Goal: Check status: Check status

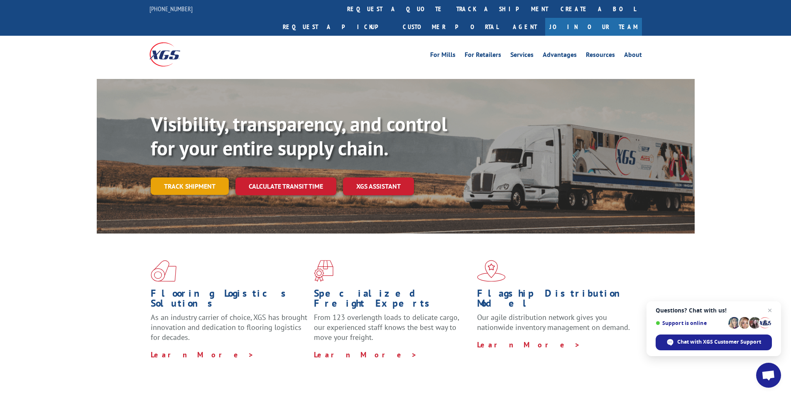
click at [192, 177] on link "Track shipment" at bounding box center [190, 185] width 78 height 17
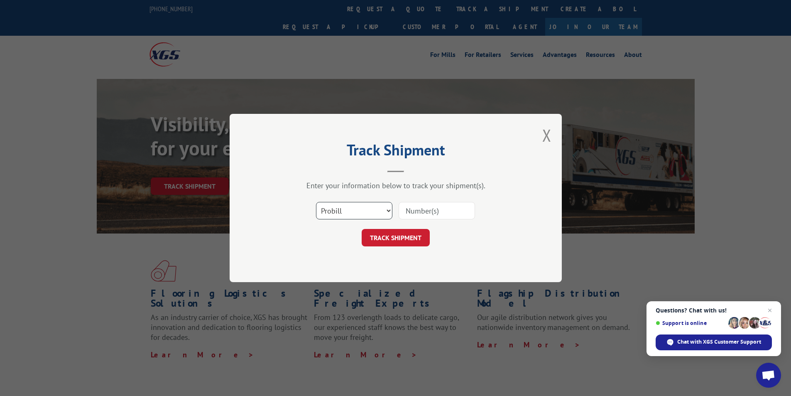
click at [340, 208] on select "Select category... Probill BOL PO" at bounding box center [354, 210] width 76 height 17
select select "bol"
click at [316, 202] on select "Select category... Probill BOL PO" at bounding box center [354, 210] width 76 height 17
click at [438, 204] on input at bounding box center [437, 210] width 76 height 17
paste input "2851385"
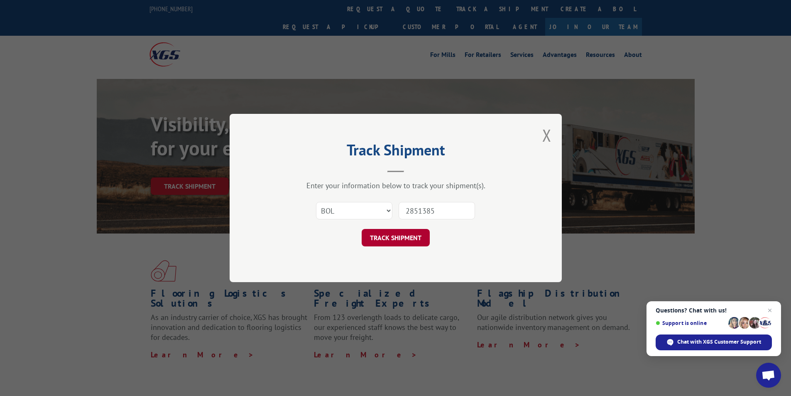
type input "2851385"
click at [422, 241] on button "TRACK SHIPMENT" at bounding box center [396, 237] width 68 height 17
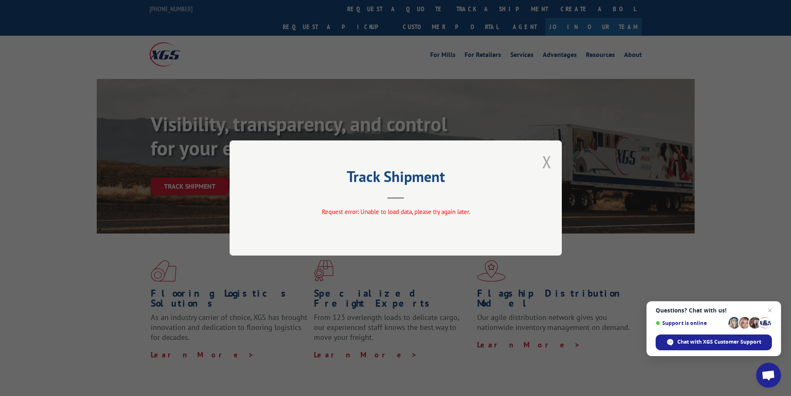
click at [544, 162] on button "Close modal" at bounding box center [546, 162] width 9 height 22
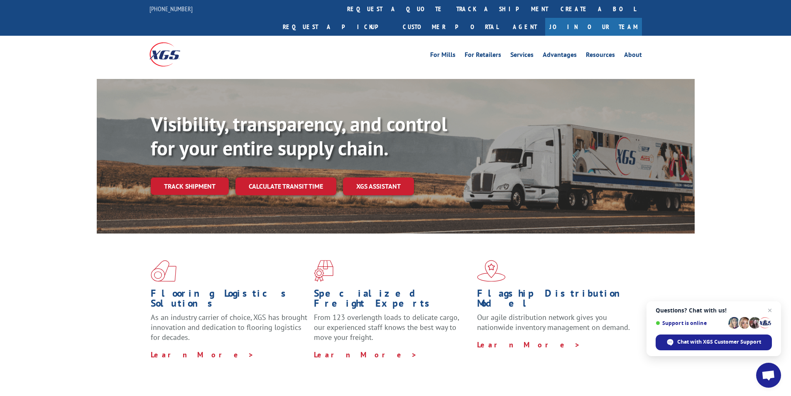
click at [169, 288] on h1 "Flooring Logistics Solutions" at bounding box center [229, 300] width 157 height 24
click at [196, 158] on div "Visibility, transparency, and control for your entire supply chain. Track shipm…" at bounding box center [423, 170] width 544 height 116
click at [195, 177] on link "Track shipment" at bounding box center [190, 185] width 78 height 17
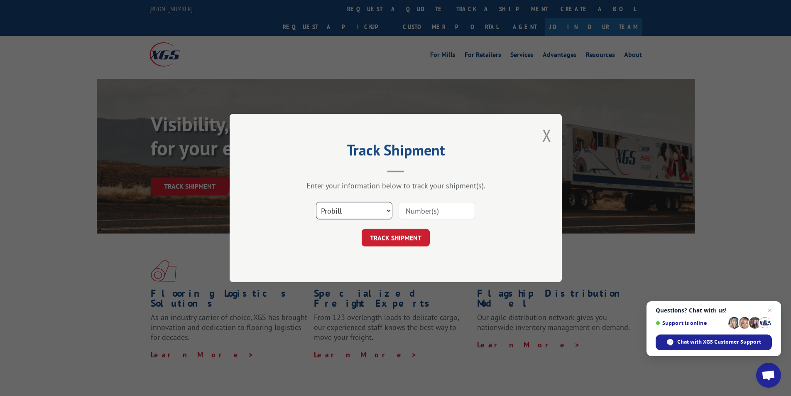
click at [370, 212] on select "Select category... Probill BOL PO" at bounding box center [354, 210] width 76 height 17
select select "bol"
click at [316, 202] on select "Select category... Probill BOL PO" at bounding box center [354, 210] width 76 height 17
click at [422, 210] on input at bounding box center [437, 210] width 76 height 17
paste input "2851385"
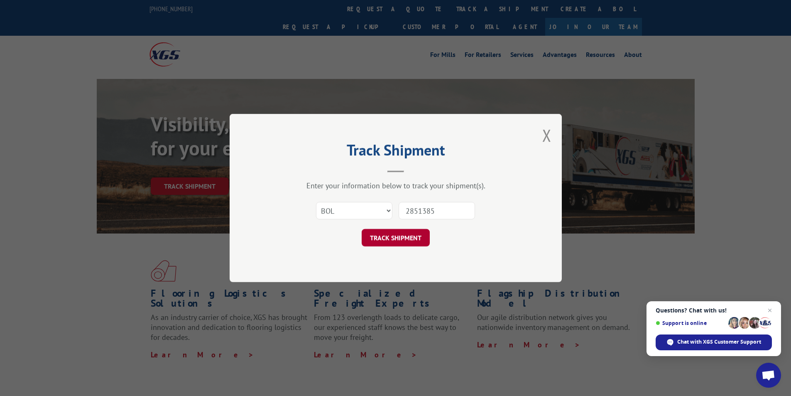
type input "2851385"
click at [419, 236] on button "TRACK SHIPMENT" at bounding box center [396, 237] width 68 height 17
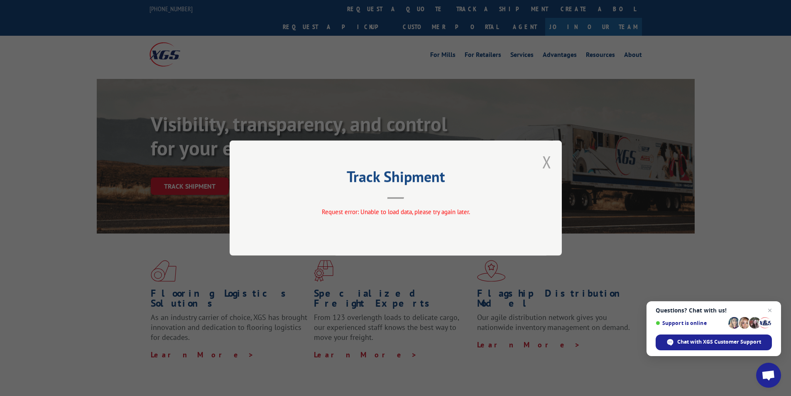
drag, startPoint x: 540, startPoint y: 161, endPoint x: 546, endPoint y: 165, distance: 7.5
click at [541, 162] on div "Track Shipment Request error: Unable to load data, please try again later." at bounding box center [396, 197] width 332 height 115
click at [547, 165] on button "Close modal" at bounding box center [546, 162] width 9 height 22
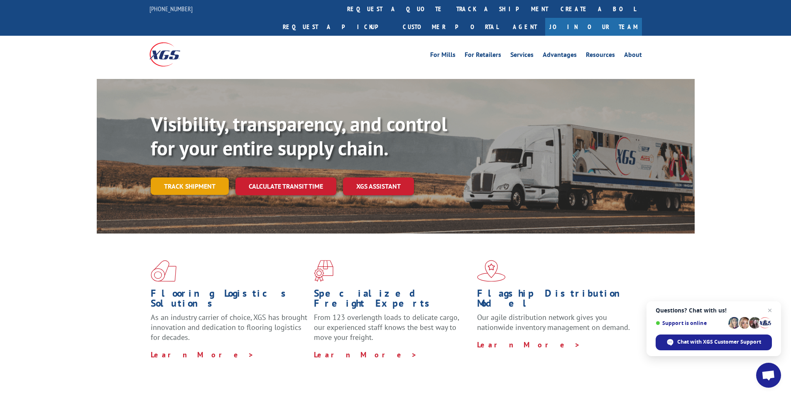
click at [179, 177] on link "Track shipment" at bounding box center [190, 185] width 78 height 17
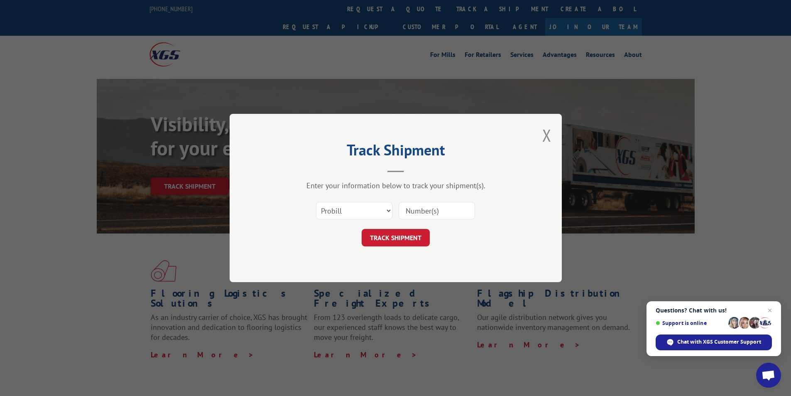
click at [375, 200] on div "Select category... Probill BOL PO" at bounding box center [395, 210] width 249 height 27
drag, startPoint x: 370, startPoint y: 208, endPoint x: 361, endPoint y: 218, distance: 13.8
click at [370, 208] on select "Select category... Probill BOL PO" at bounding box center [354, 210] width 76 height 17
select select "bol"
click at [316, 202] on select "Select category... Probill BOL PO" at bounding box center [354, 210] width 76 height 17
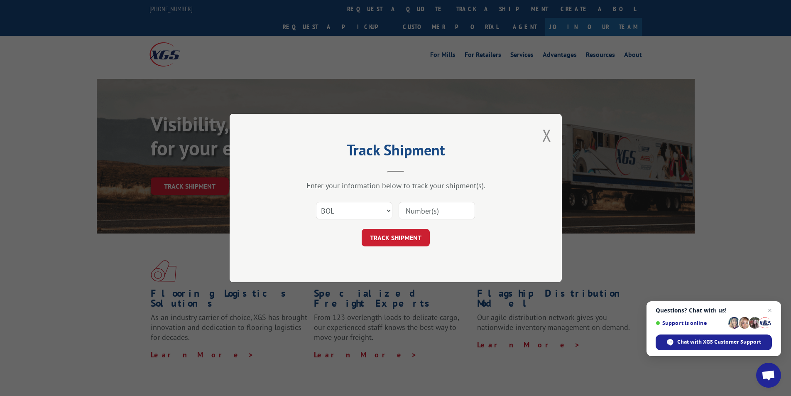
click at [437, 218] on input at bounding box center [437, 210] width 76 height 17
paste input "2851385"
type input "2851385"
click at [420, 236] on button "TRACK SHIPMENT" at bounding box center [396, 237] width 68 height 17
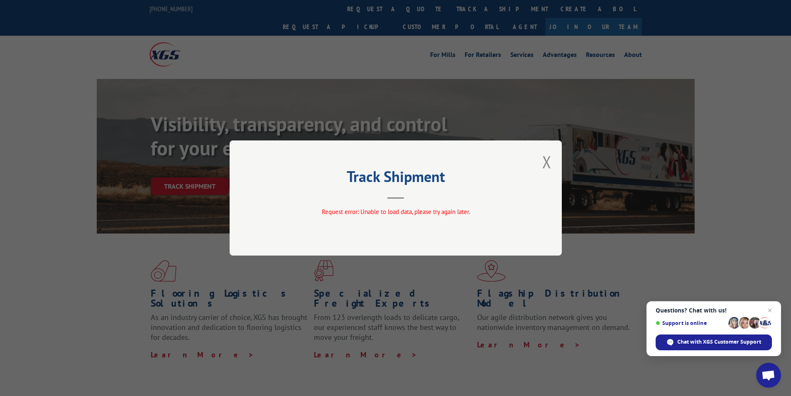
click at [544, 165] on button "Close modal" at bounding box center [546, 162] width 9 height 22
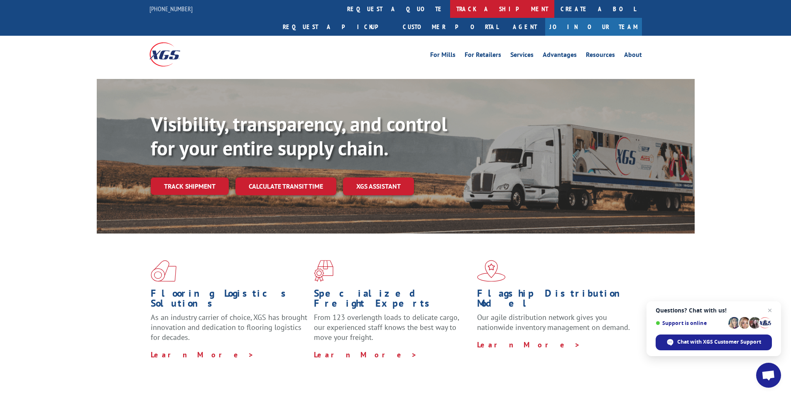
click at [450, 8] on link "track a shipment" at bounding box center [502, 9] width 104 height 18
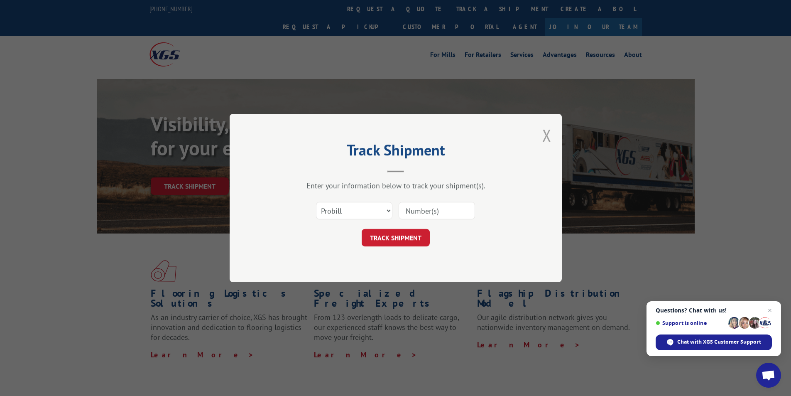
click at [546, 133] on button "Close modal" at bounding box center [546, 135] width 9 height 22
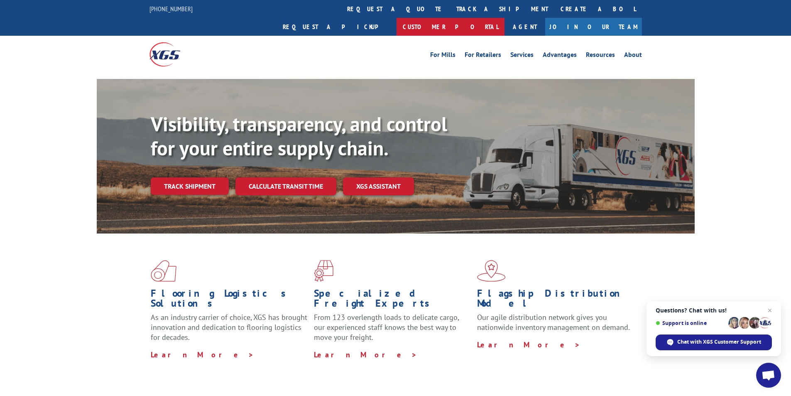
click at [505, 18] on link "Customer Portal" at bounding box center [451, 27] width 108 height 18
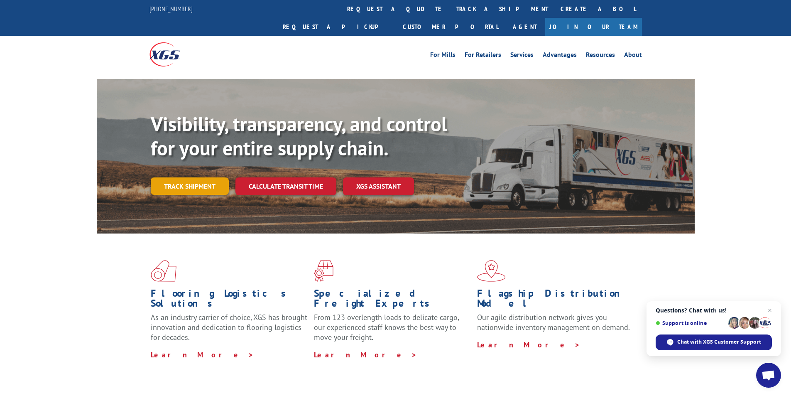
click at [191, 177] on link "Track shipment" at bounding box center [190, 185] width 78 height 17
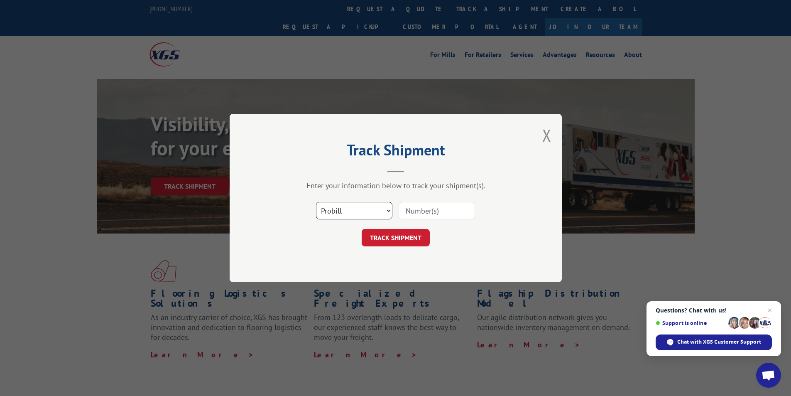
click at [362, 208] on select "Select category... Probill BOL PO" at bounding box center [354, 210] width 76 height 17
select select "bol"
click at [316, 202] on select "Select category... Probill BOL PO" at bounding box center [354, 210] width 76 height 17
click at [446, 211] on input at bounding box center [437, 210] width 76 height 17
paste input "2851385"
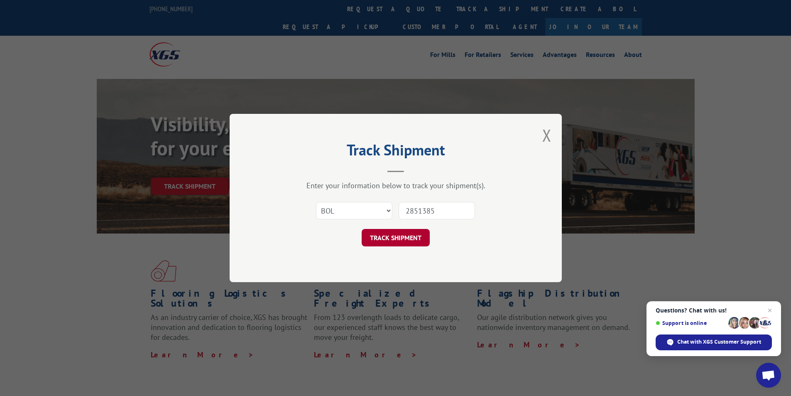
type input "2851385"
click at [412, 234] on button "TRACK SHIPMENT" at bounding box center [396, 237] width 68 height 17
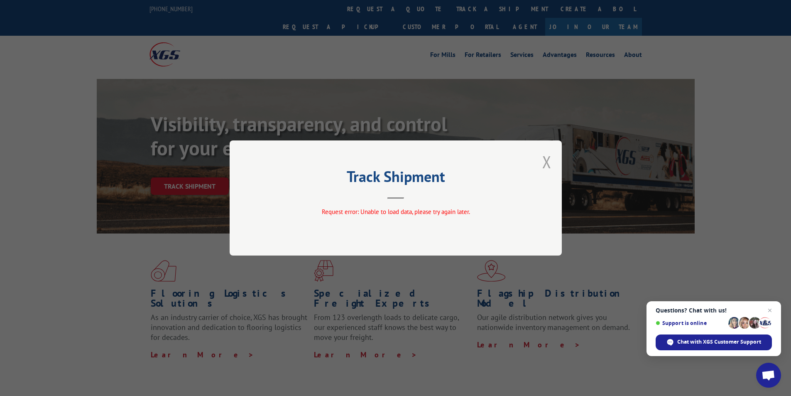
drag, startPoint x: 549, startPoint y: 162, endPoint x: 610, endPoint y: 228, distance: 89.3
click at [548, 163] on button "Close modal" at bounding box center [546, 162] width 9 height 22
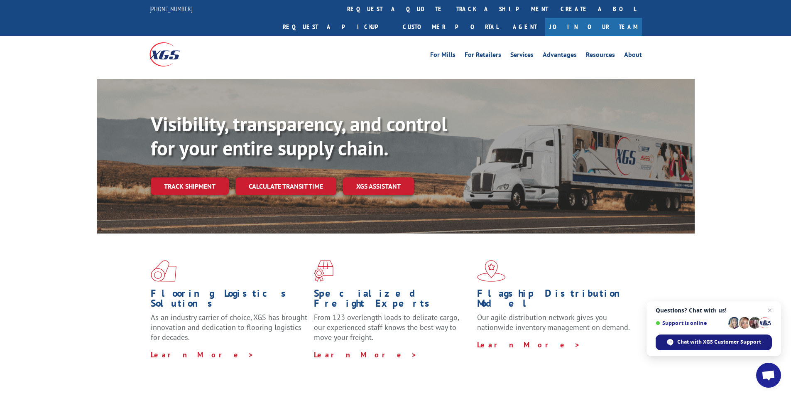
click at [698, 340] on span "Chat with XGS Customer Support" at bounding box center [719, 341] width 84 height 7
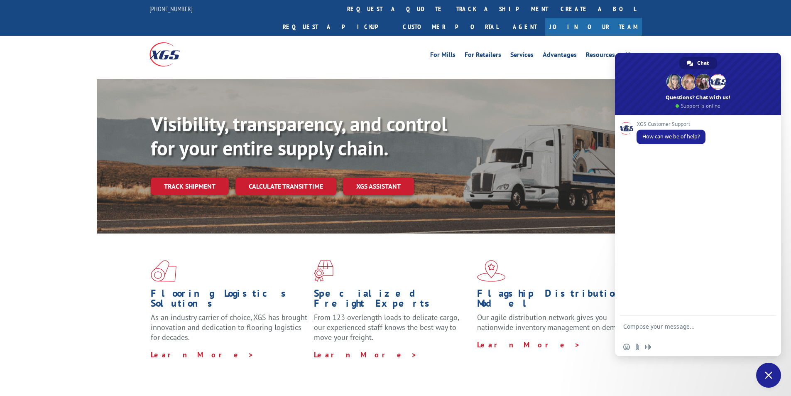
click at [674, 333] on textarea "Compose your message..." at bounding box center [688, 330] width 131 height 15
paste textarea "2851385"
type textarea "Hi I would like to track a shipment BOL 2851385"
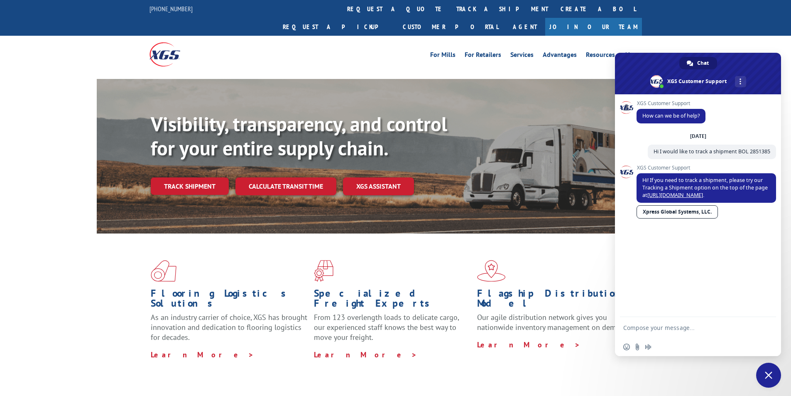
click at [670, 323] on form at bounding box center [688, 328] width 131 height 22
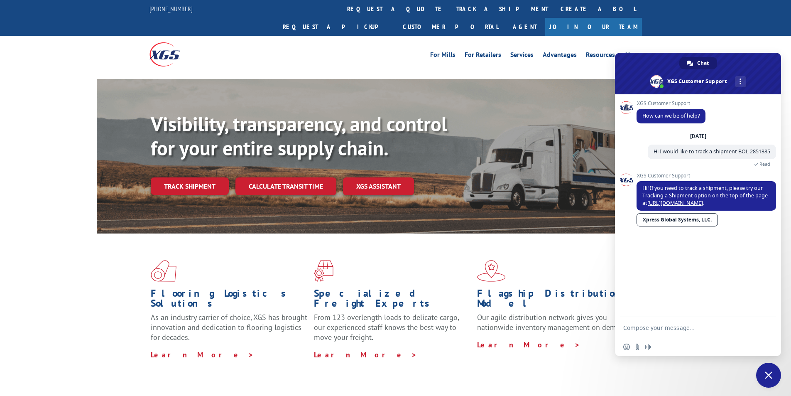
click at [676, 329] on textarea "Compose your message..." at bounding box center [688, 327] width 131 height 7
type textarea "I"
type textarea "O"
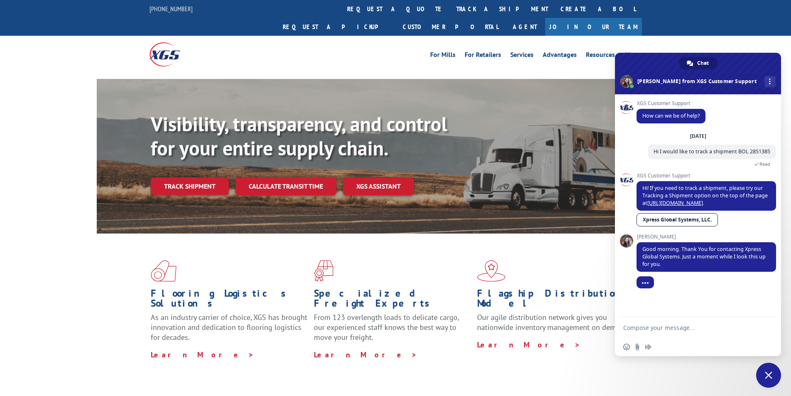
click at [661, 328] on textarea "Compose your message..." at bounding box center [688, 327] width 131 height 7
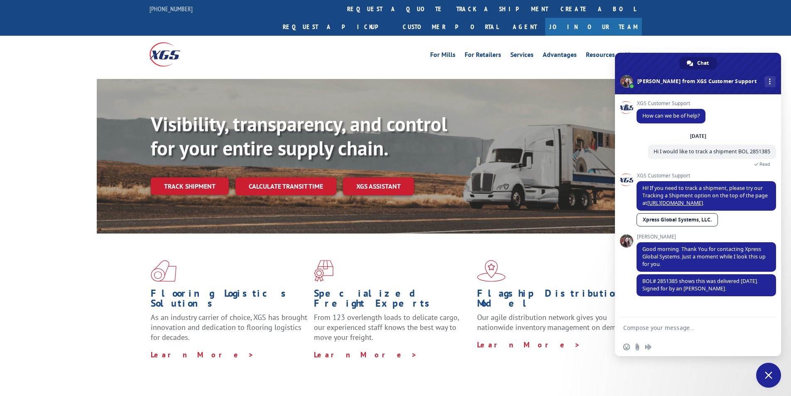
click at [667, 328] on textarea "Compose your message..." at bounding box center [688, 327] width 131 height 7
click at [634, 333] on textarea "Thank you, could you please confirm delivery hour?" at bounding box center [688, 330] width 131 height 15
type textarea "Thank you, could you please confirm at what time it was delivered?"
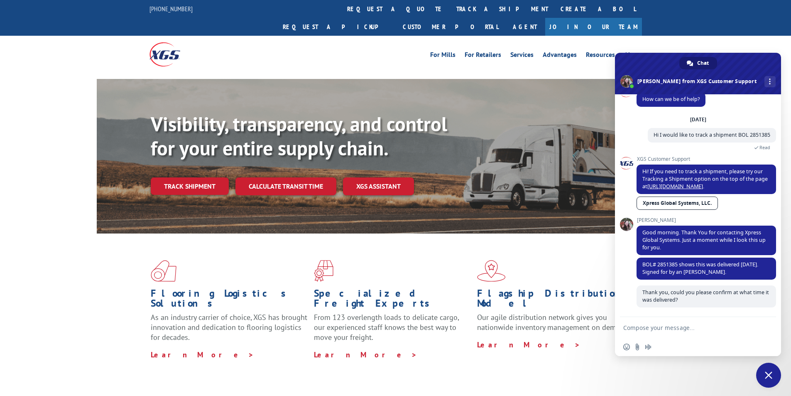
scroll to position [17, 0]
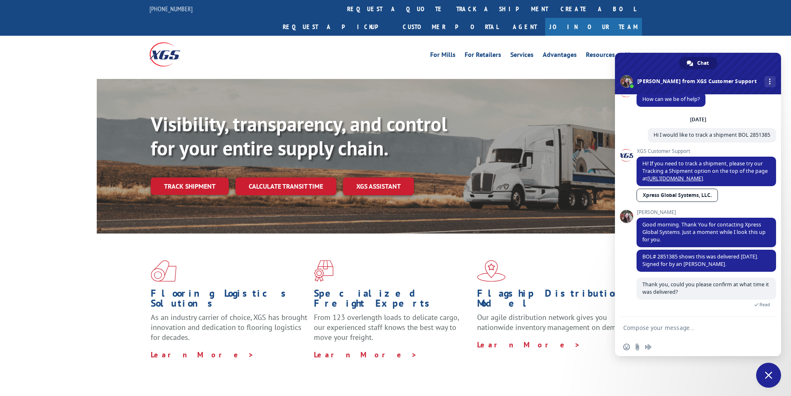
click at [673, 321] on form at bounding box center [688, 328] width 131 height 22
click at [674, 329] on textarea "Compose your message..." at bounding box center [688, 327] width 131 height 7
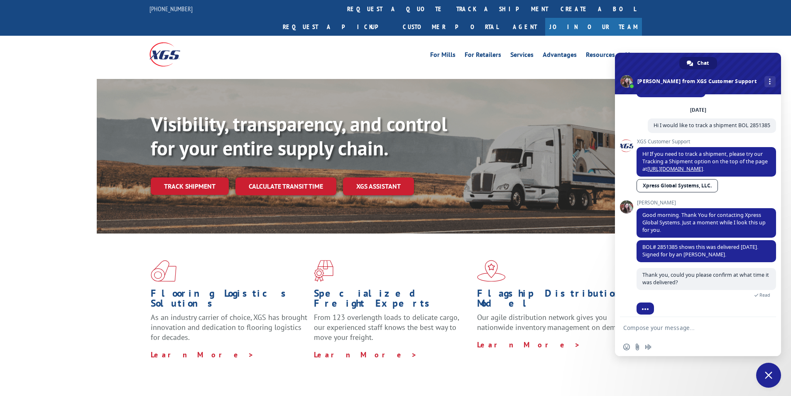
click at [693, 326] on textarea "Compose your message..." at bounding box center [688, 327] width 131 height 7
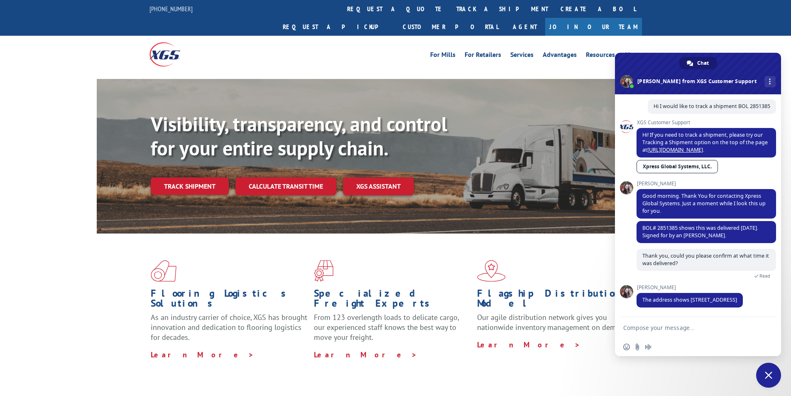
click at [698, 327] on textarea "Compose your message..." at bounding box center [688, 327] width 131 height 7
click at [662, 322] on form at bounding box center [688, 328] width 131 height 22
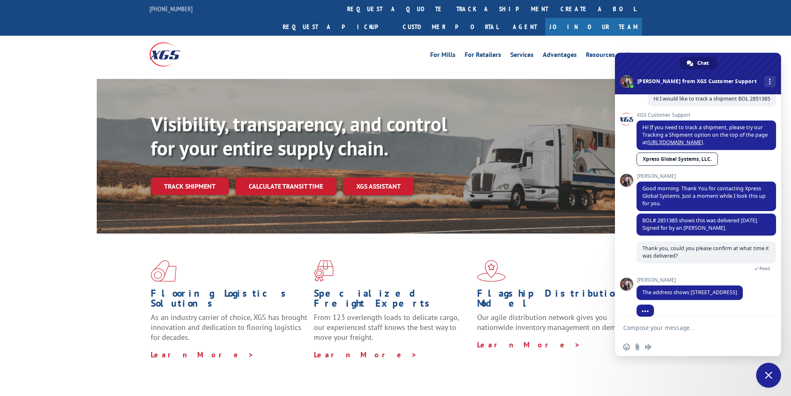
scroll to position [69, 0]
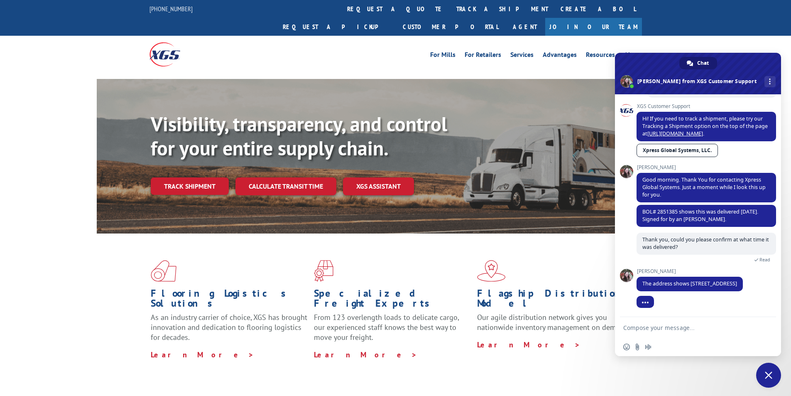
click at [663, 330] on textarea "Compose your message..." at bounding box center [688, 327] width 131 height 7
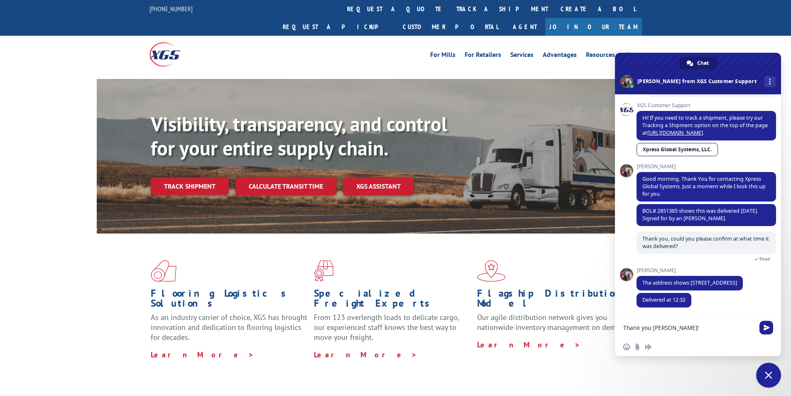
type textarea "Thank you [PERSON_NAME]!"
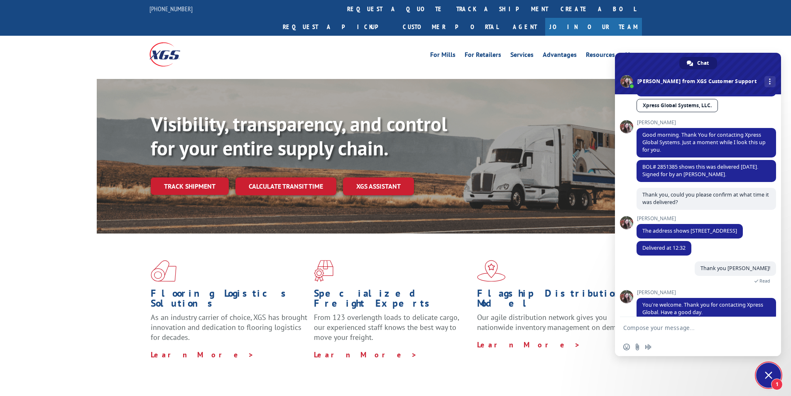
scroll to position [126, 0]
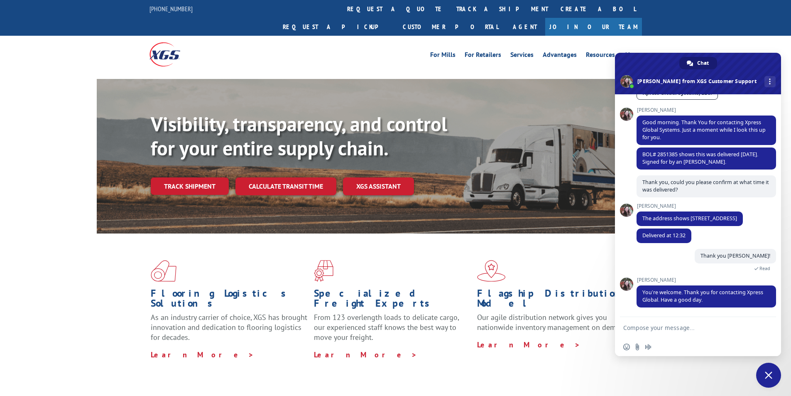
click at [770, 375] on span "Close chat" at bounding box center [768, 374] width 7 height 7
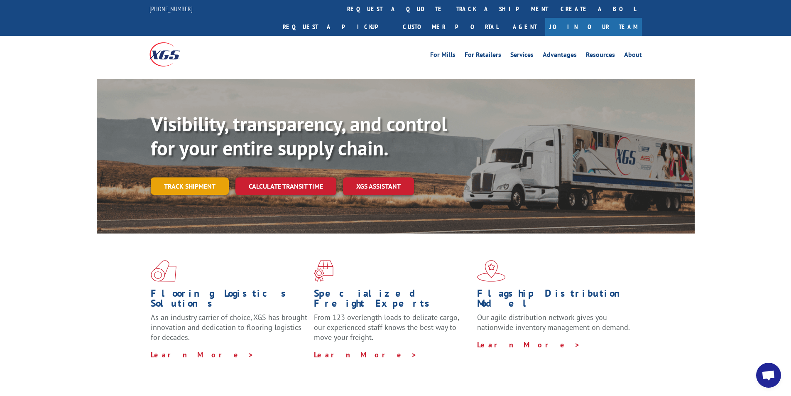
click at [196, 177] on link "Track shipment" at bounding box center [190, 185] width 78 height 17
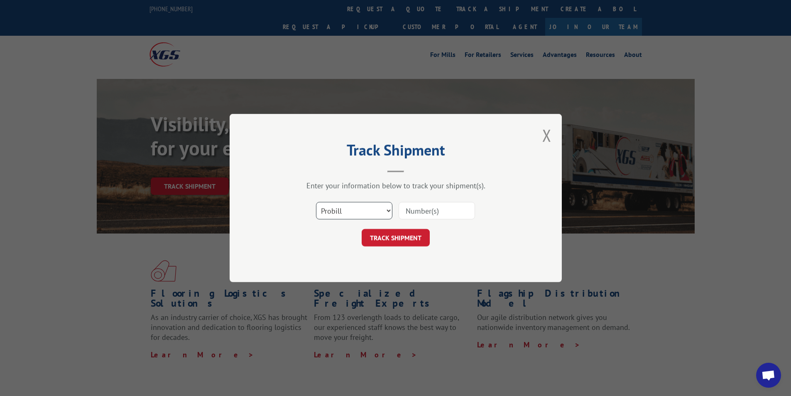
click at [360, 214] on select "Select category... Probill BOL PO" at bounding box center [354, 210] width 76 height 17
select select "bol"
click at [316, 202] on select "Select category... Probill BOL PO" at bounding box center [354, 210] width 76 height 17
click at [452, 199] on div "Select category... Probill BOL PO" at bounding box center [395, 210] width 249 height 27
click at [441, 207] on input at bounding box center [437, 210] width 76 height 17
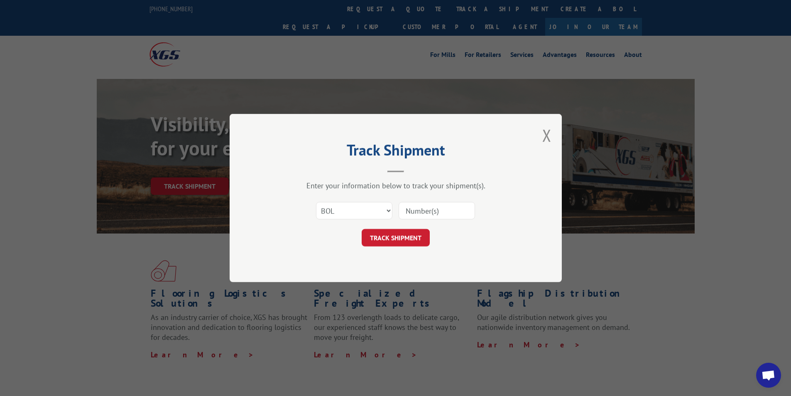
type input "2851385"
click at [364, 216] on select "Select category... Probill BOL PO" at bounding box center [354, 210] width 76 height 17
select select "po"
click at [316, 202] on select "Select category... Probill BOL PO" at bounding box center [354, 210] width 76 height 17
click at [442, 209] on input "2851385" at bounding box center [437, 210] width 76 height 17
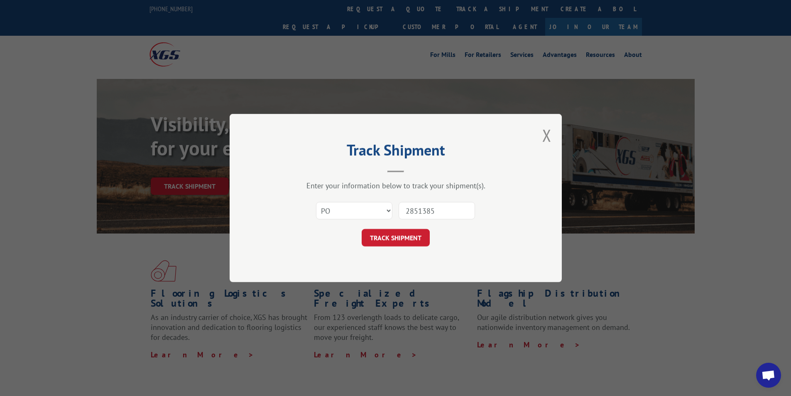
drag, startPoint x: 452, startPoint y: 211, endPoint x: 334, endPoint y: 214, distance: 118.0
click at [334, 214] on div "Select category... Probill BOL PO 2851385" at bounding box center [395, 210] width 249 height 27
paste input "02860"
type input "202860"
click at [429, 240] on button "TRACK SHIPMENT" at bounding box center [396, 237] width 68 height 17
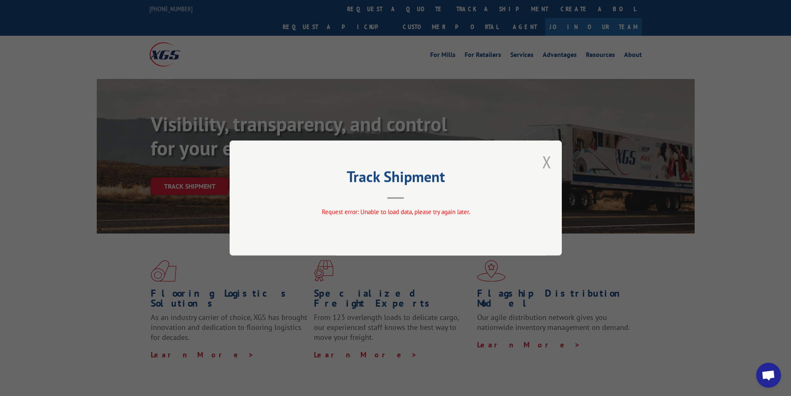
click at [546, 165] on button "Close modal" at bounding box center [546, 162] width 9 height 22
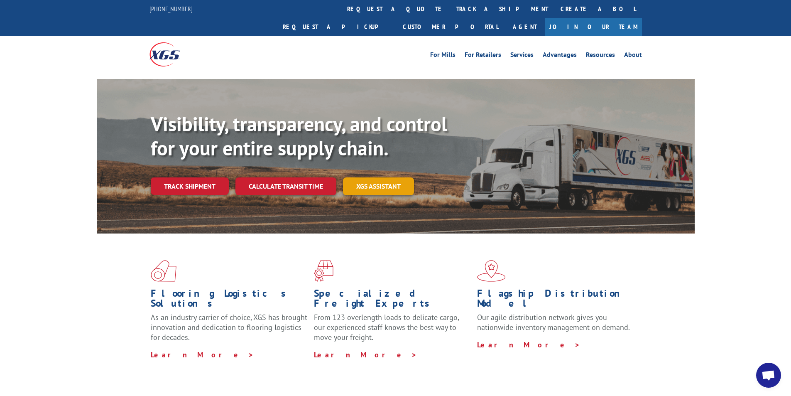
scroll to position [126, 0]
click at [176, 177] on link "Track shipment" at bounding box center [190, 185] width 78 height 17
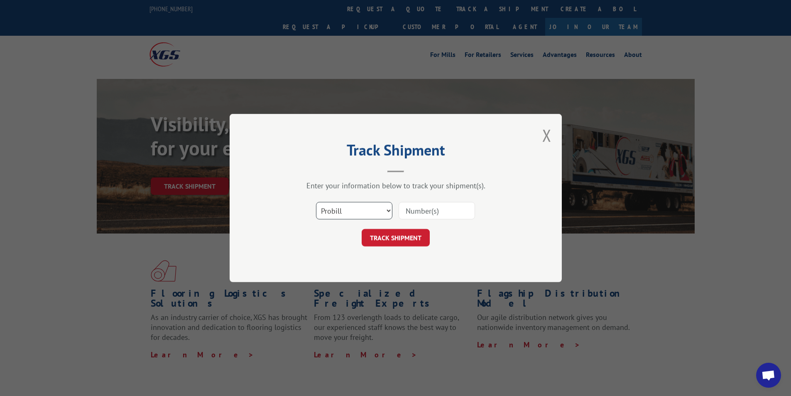
click at [359, 213] on select "Select category... Probill BOL PO" at bounding box center [354, 210] width 76 height 17
select select "po"
click at [316, 202] on select "Select category... Probill BOL PO" at bounding box center [354, 210] width 76 height 17
click at [463, 200] on div "Select category... Probill BOL PO" at bounding box center [395, 210] width 249 height 27
click at [448, 213] on input at bounding box center [437, 210] width 76 height 17
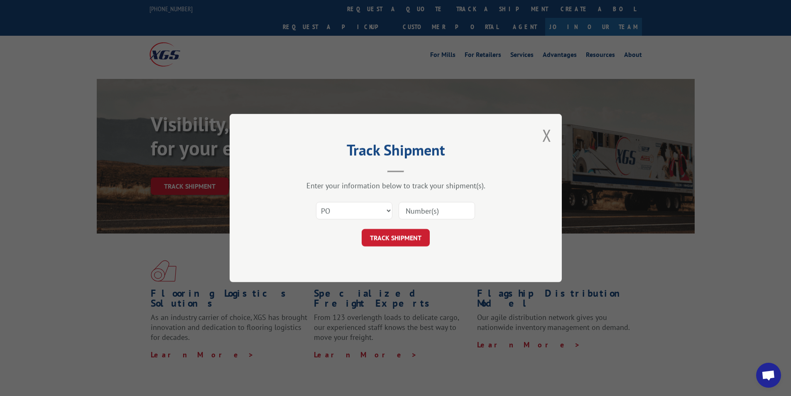
paste input "202860"
type input "202860"
click at [395, 240] on button "TRACK SHIPMENT" at bounding box center [396, 237] width 68 height 17
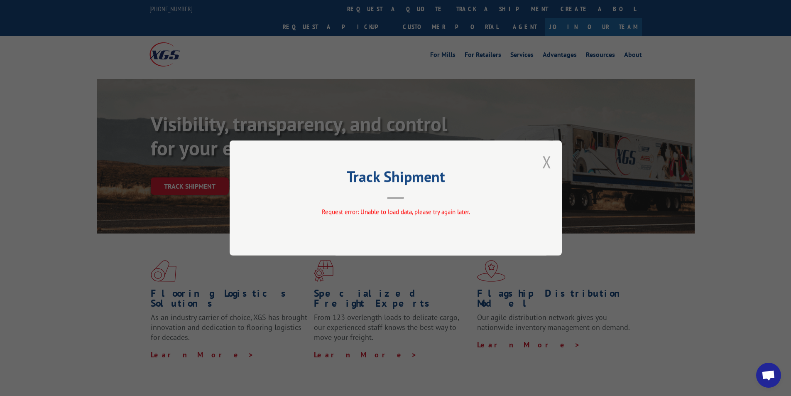
click at [545, 164] on button "Close modal" at bounding box center [546, 162] width 9 height 22
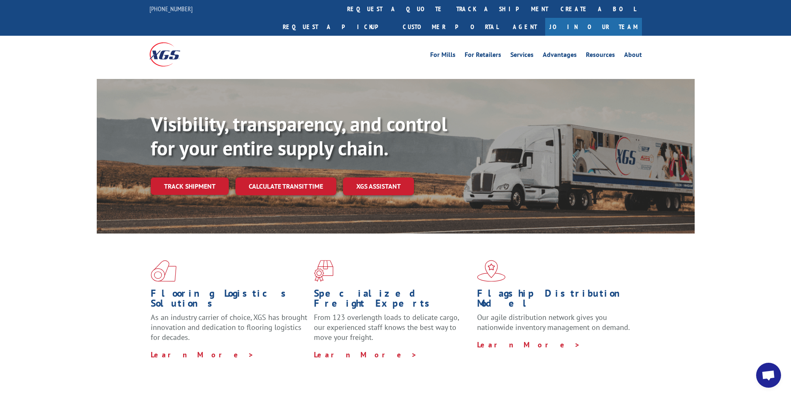
click at [145, 166] on div "Visibility, transparency, and control for your entire supply chain. Track shipm…" at bounding box center [396, 164] width 598 height 171
click at [173, 177] on link "Track shipment" at bounding box center [190, 185] width 78 height 17
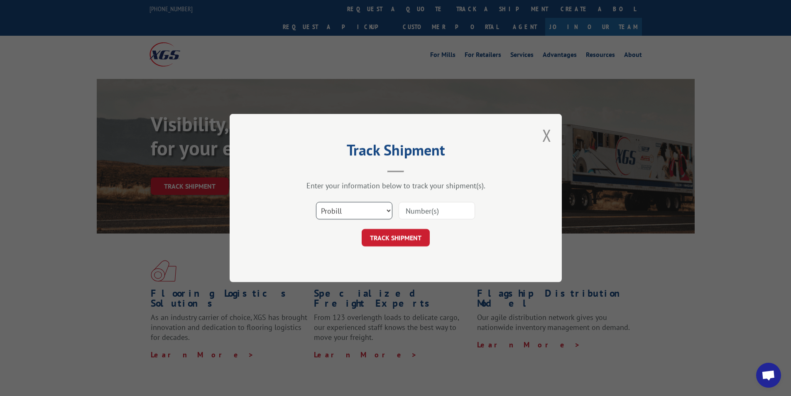
click at [351, 206] on select "Select category... Probill BOL PO" at bounding box center [354, 210] width 76 height 17
select select "bol"
click at [316, 202] on select "Select category... Probill BOL PO" at bounding box center [354, 210] width 76 height 17
click at [411, 214] on input at bounding box center [437, 210] width 76 height 17
